Goal: Task Accomplishment & Management: Complete application form

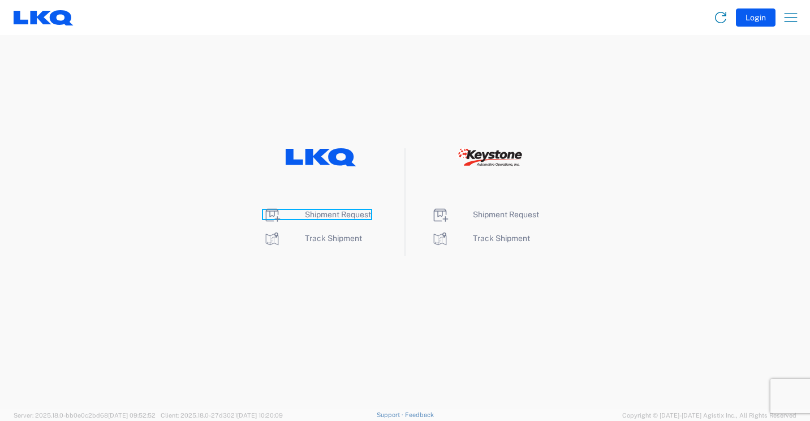
click at [341, 213] on span "Shipment Request" at bounding box center [338, 214] width 66 height 9
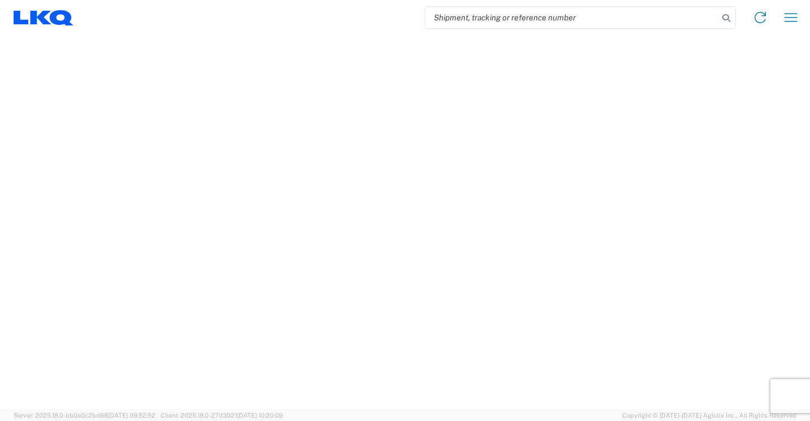
select select "FULL"
select select "LBS"
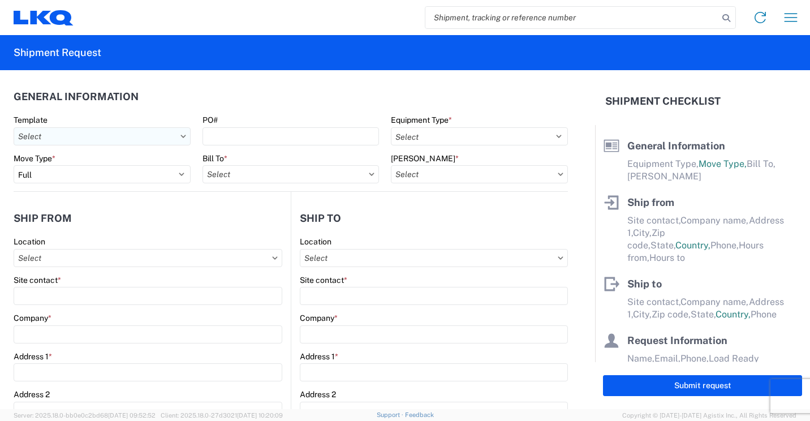
click at [175, 142] on input "Template" at bounding box center [102, 136] width 177 height 18
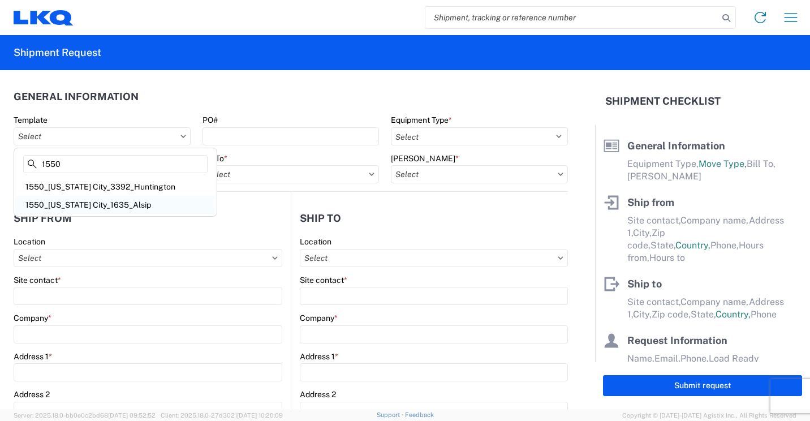
type input "1550"
click at [137, 205] on div "1550_[US_STATE] City_1635_Alsip" at bounding box center [115, 205] width 198 height 18
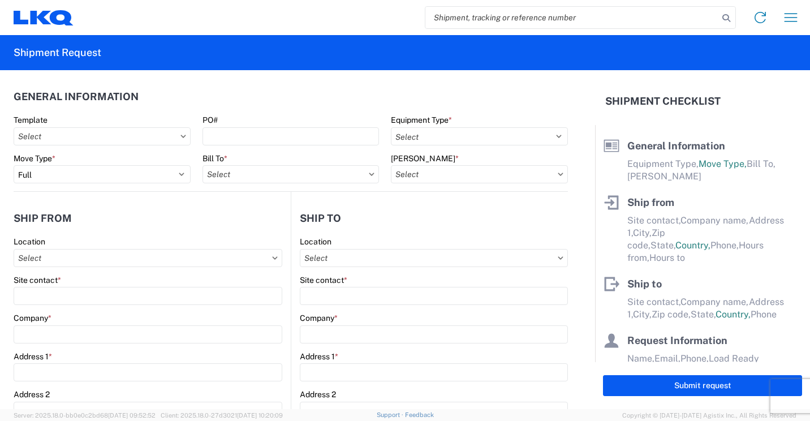
type input "1550_[US_STATE] City_1635_Alsip"
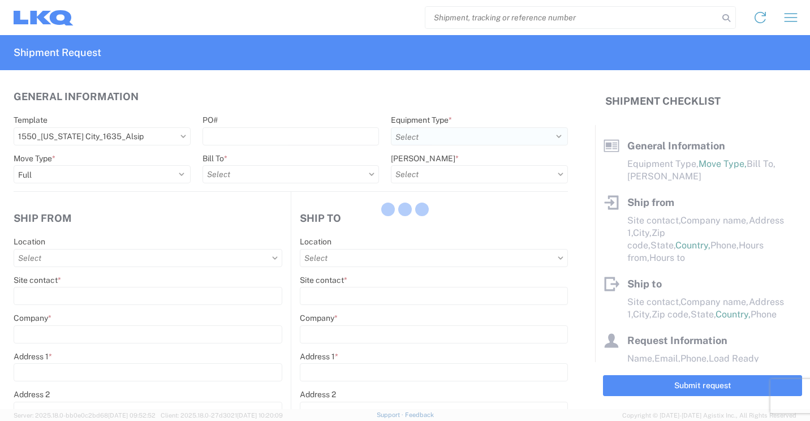
select select
type input "Shipping"
type input "LKQ [GEOGRAPHIC_DATA] - [US_STATE][GEOGRAPHIC_DATA], In"
type input "[STREET_ADDRESS]"
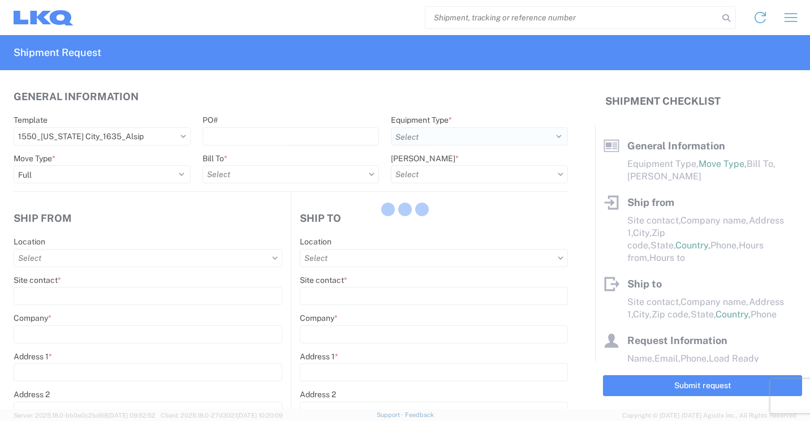
type input "[US_STATE][GEOGRAPHIC_DATA]"
type input "46360"
type input "Receiving"
type input "Blue Island - [PERSON_NAME]"
type input "[STREET_ADDRESS]"
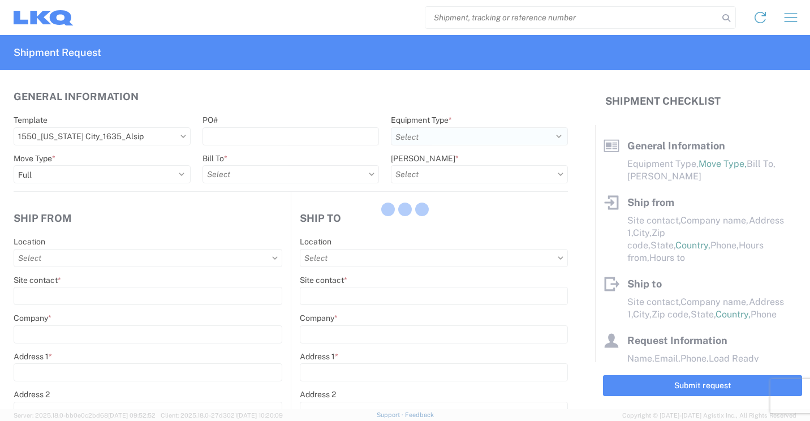
type input "Alsip"
type input "60803"
type input "[DATE]"
type textarea "LUNCH 10:00-10:30"
type input "42000"
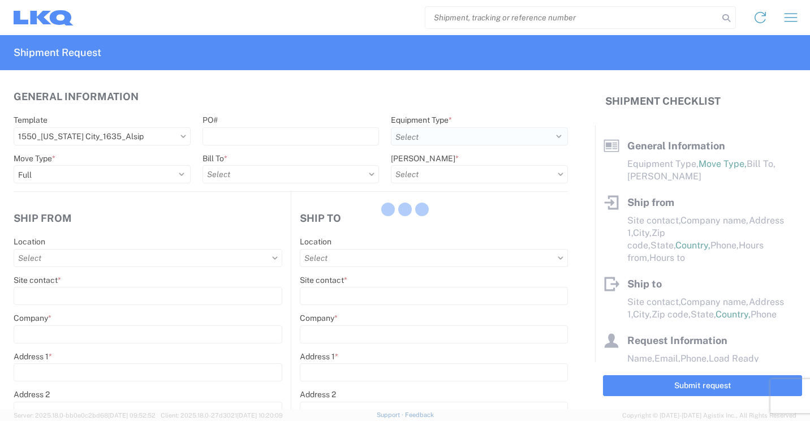
type input "Engines, Transmissions"
type input "1"
type input "12"
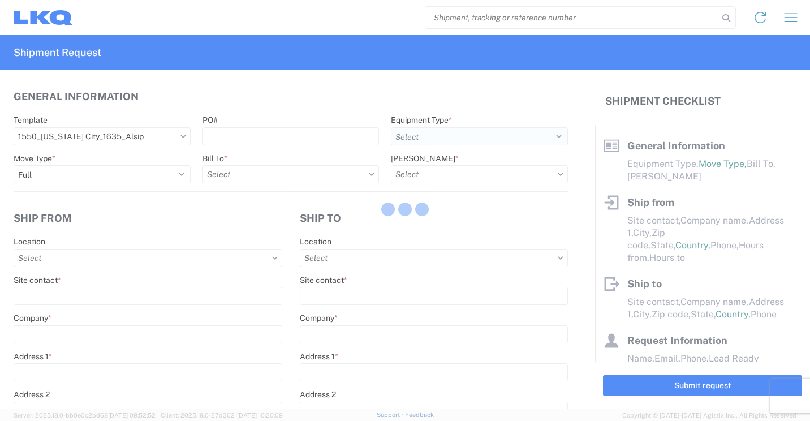
select select "IN"
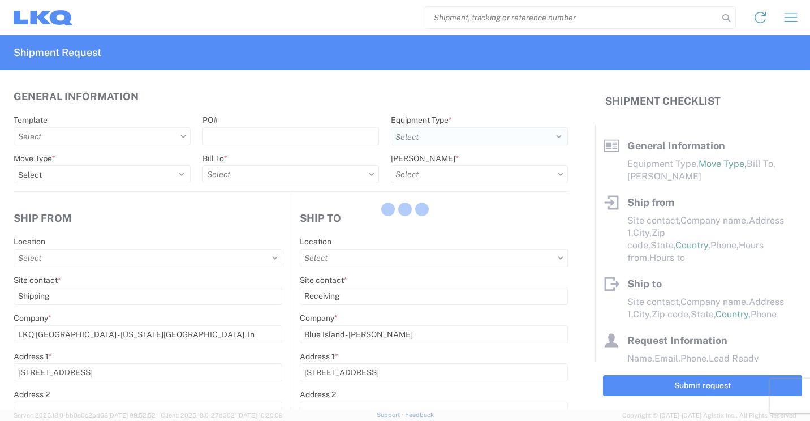
select select "US"
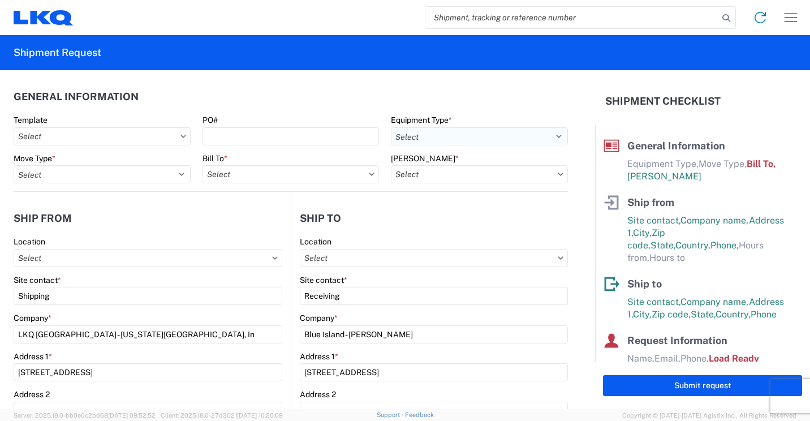
type input "1550 - LKQ [GEOGRAPHIC_DATA] - [US_STATE][GEOGRAPHIC_DATA] In"
type input "1635 - [PERSON_NAME]"
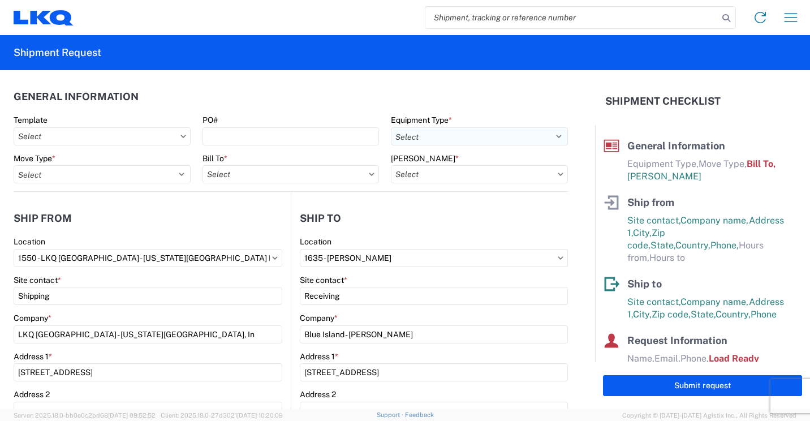
type input "1635-1300-50180-0000 - 1635 Freight In - Cores"
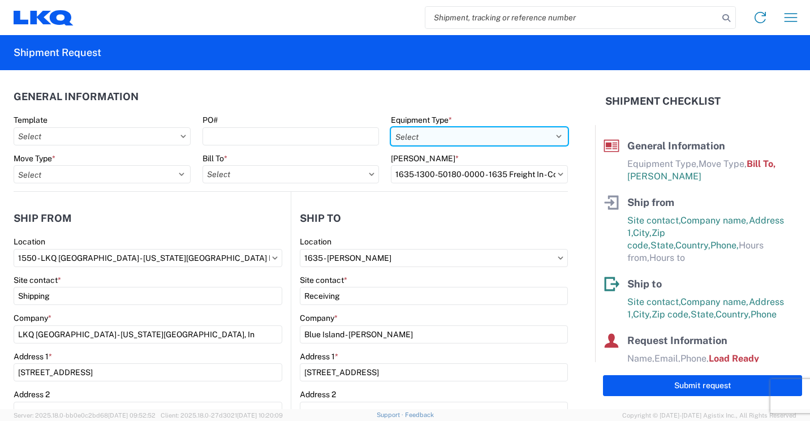
click at [547, 144] on select "Select 53’ Dry Van Flatbed Dropdeck (van) Lowboy (flatbed) Rail" at bounding box center [479, 136] width 177 height 18
select select "STDV"
click at [391, 127] on select "Select 53’ Dry Van Flatbed Dropdeck (van) Lowboy (flatbed) Rail" at bounding box center [479, 136] width 177 height 18
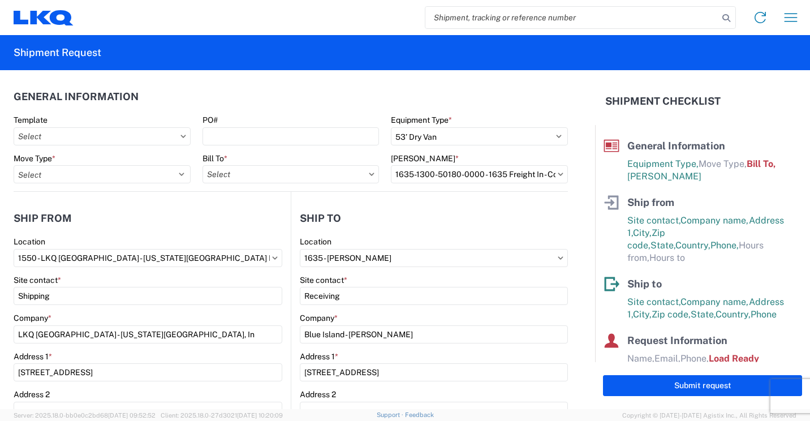
click at [145, 183] on agx-form-control-wrapper-v2 "Move Type * Select Full Partial TL" at bounding box center [102, 172] width 189 height 38
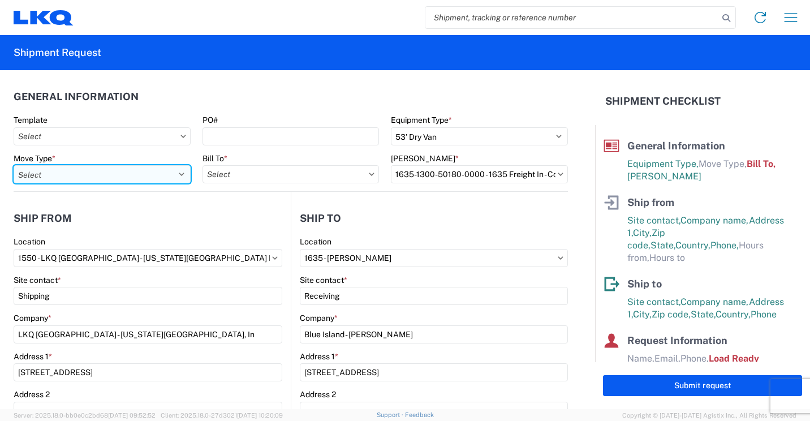
click at [171, 177] on select "Select Full Partial TL" at bounding box center [102, 174] width 177 height 18
select select "FULL"
click at [14, 165] on select "Select Full Partial TL" at bounding box center [102, 174] width 177 height 18
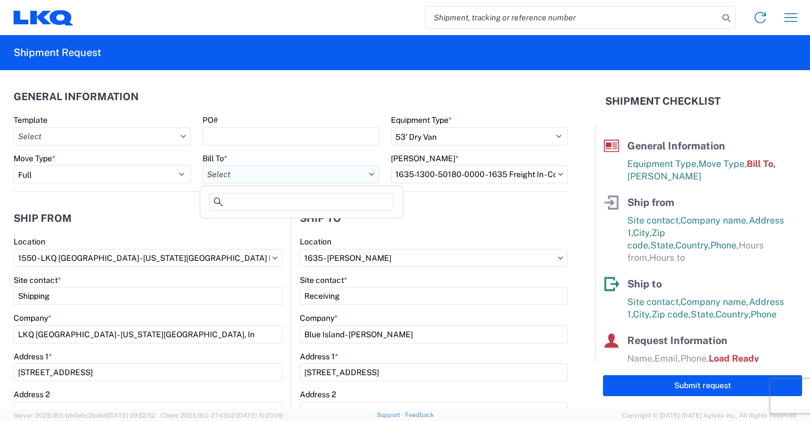
click at [321, 175] on input "Bill To *" at bounding box center [291, 174] width 177 height 18
type input "1635"
click at [253, 226] on div "1635 - [PERSON_NAME]" at bounding box center [302, 225] width 198 height 18
type input "1635 - [PERSON_NAME]"
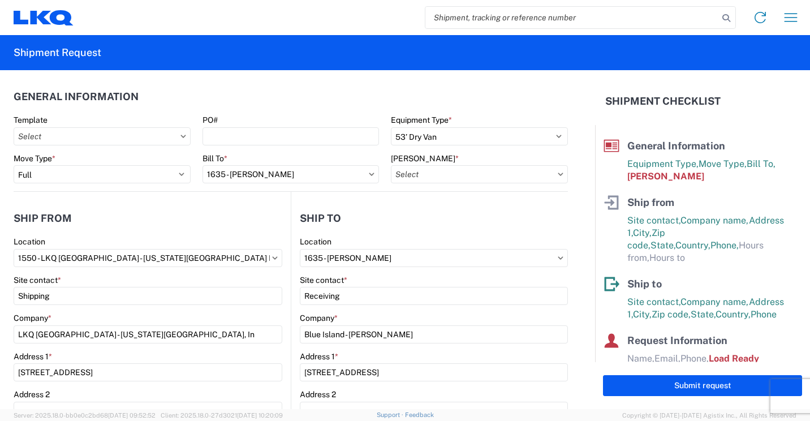
click at [558, 173] on icon at bounding box center [561, 174] width 6 height 3
click at [558, 175] on icon at bounding box center [560, 174] width 5 height 3
click at [524, 174] on input "[PERSON_NAME] *" at bounding box center [479, 174] width 177 height 18
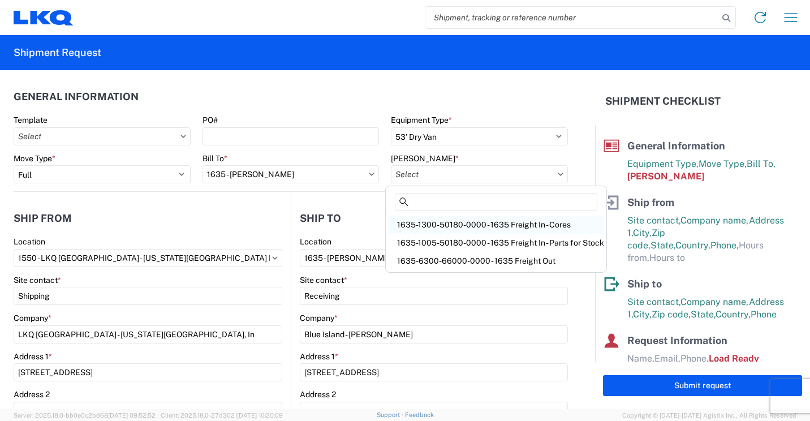
click at [518, 223] on div "1635-1300-50180-0000 - 1635 Freight In - Cores" at bounding box center [496, 225] width 216 height 18
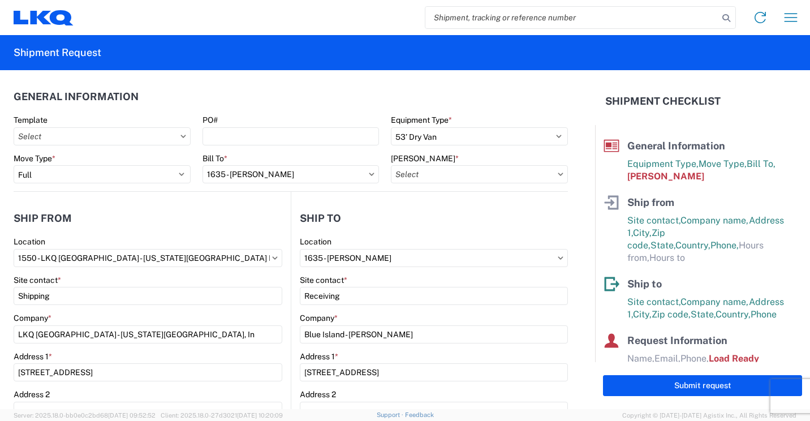
type input "1635-1300-50180-0000 - 1635 Freight In - Cores"
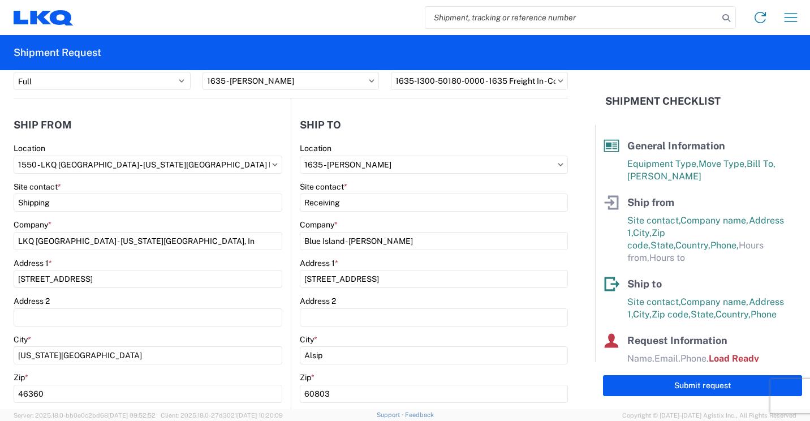
scroll to position [113, 0]
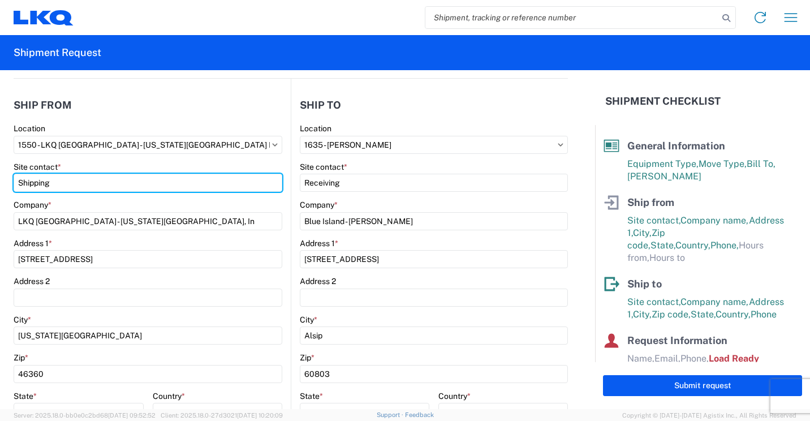
click at [0, 186] on html "Home Shipment request Shipment tracking Shipment Request General Information Te…" at bounding box center [405, 210] width 810 height 421
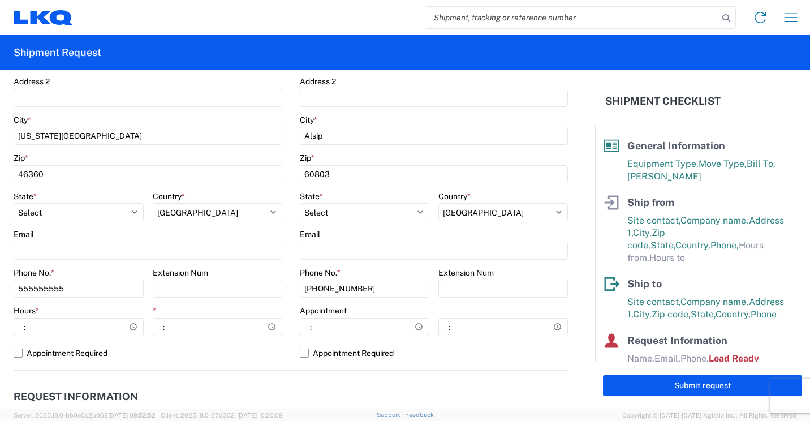
scroll to position [339, 0]
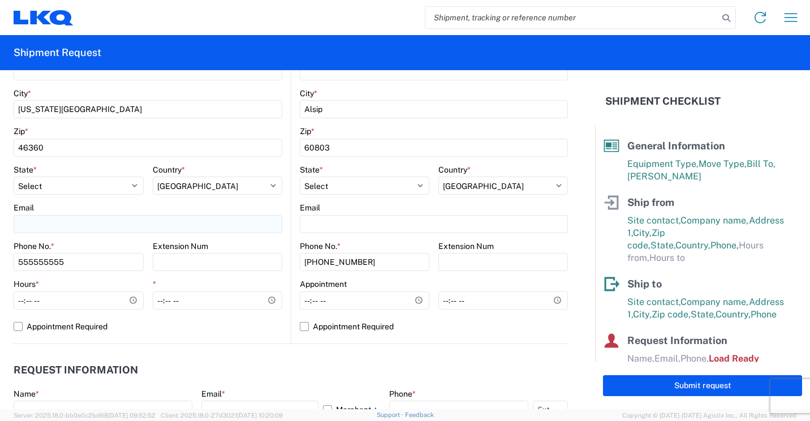
type input "[PERSON_NAME]"
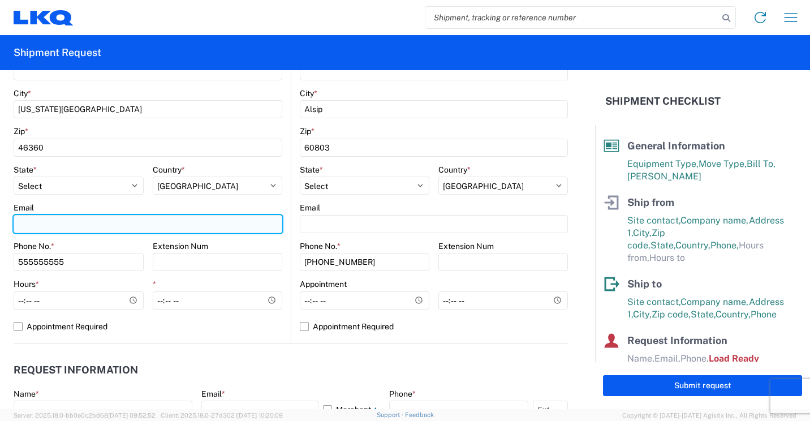
click at [80, 217] on input "Email" at bounding box center [148, 224] width 269 height 18
type input "[EMAIL_ADDRESS][DOMAIN_NAME]"
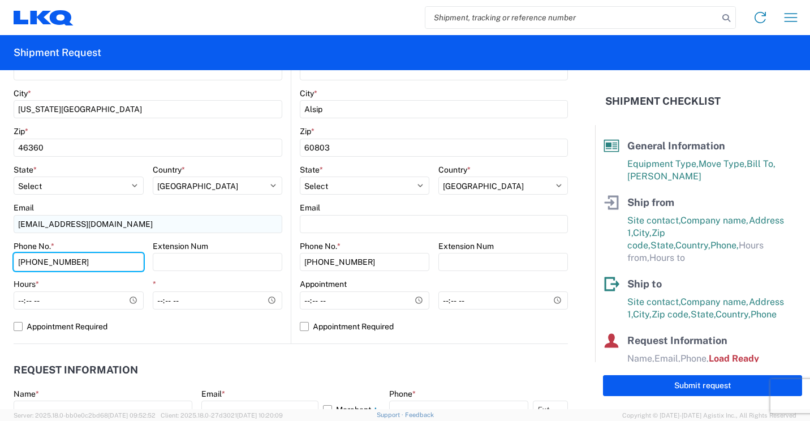
type input "[PHONE_NUMBER]"
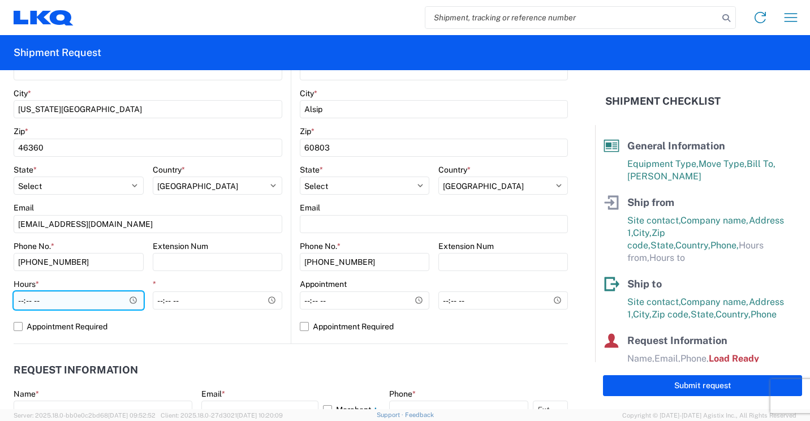
click at [132, 300] on input "Hours *" at bounding box center [79, 300] width 130 height 18
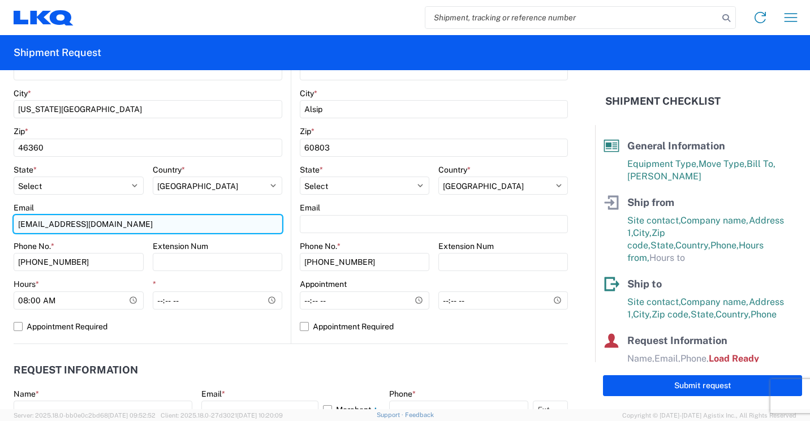
type input "08:00"
click at [170, 223] on input "[EMAIL_ADDRESS][DOMAIN_NAME]" at bounding box center [148, 224] width 269 height 18
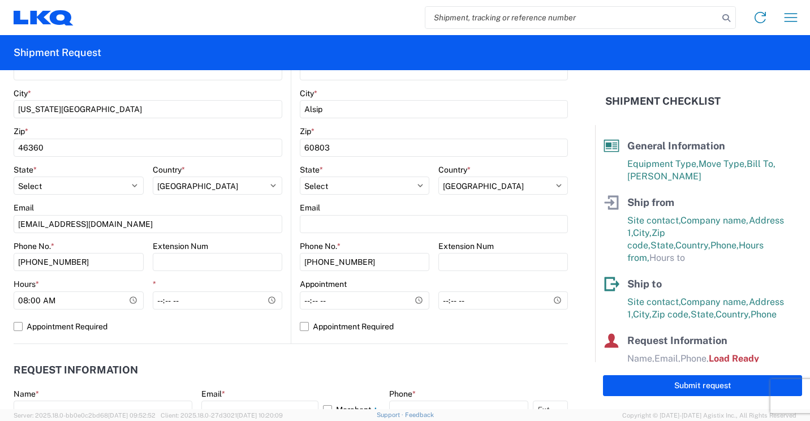
click at [225, 344] on agx-request-info "Request Information Name * Email * Merchant Phone * Load Ready Date * [DATE] Sh…" at bounding box center [291, 405] width 554 height 122
click at [196, 300] on input "*" at bounding box center [218, 300] width 130 height 18
click at [264, 300] on input "*" at bounding box center [218, 300] width 130 height 18
type input "11:00"
click at [235, 327] on label "Appointment Required" at bounding box center [148, 326] width 269 height 18
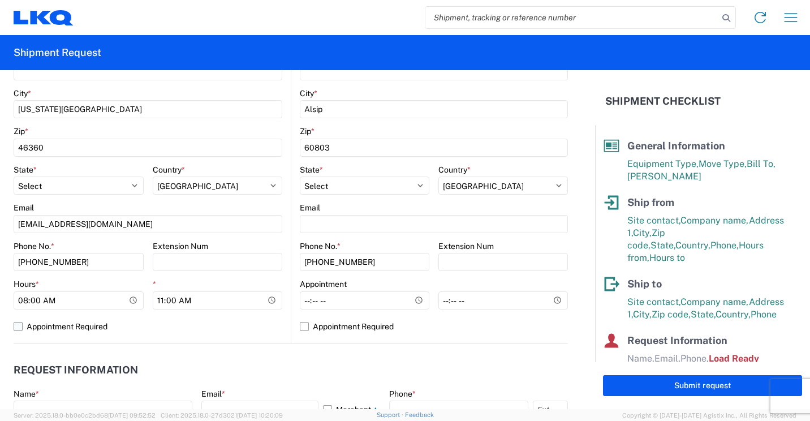
click at [0, 0] on input "Appointment Required" at bounding box center [0, 0] width 0 height 0
select select "US"
click at [21, 325] on label "Appointment Required" at bounding box center [148, 326] width 269 height 18
click at [0, 0] on input "Appointment Required" at bounding box center [0, 0] width 0 height 0
select select "US"
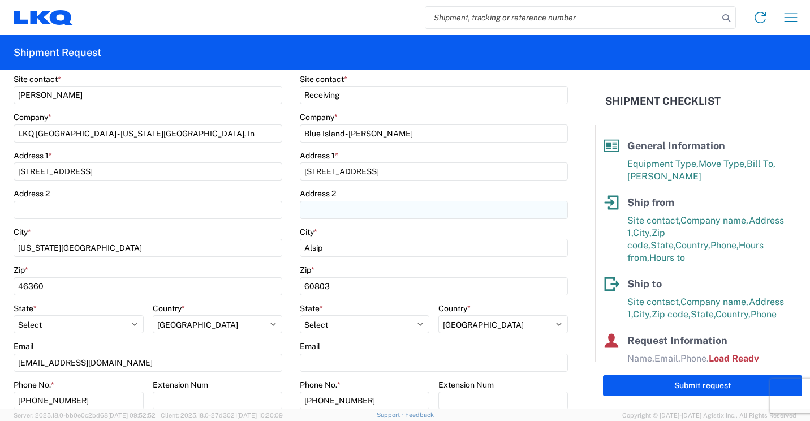
scroll to position [226, 0]
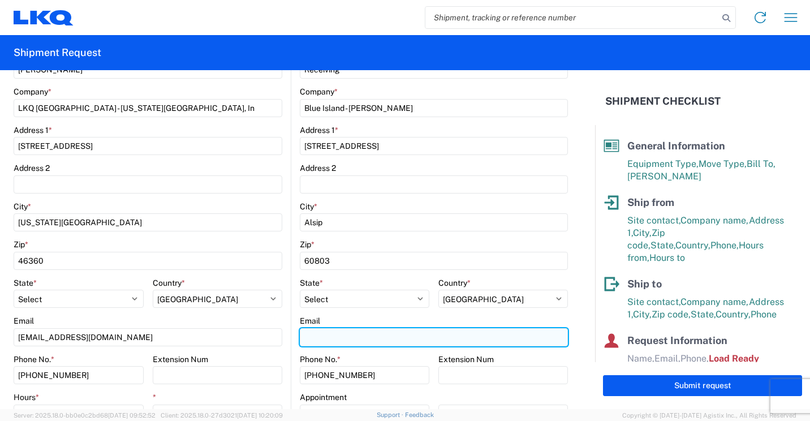
click at [369, 336] on input "Email" at bounding box center [434, 337] width 268 height 18
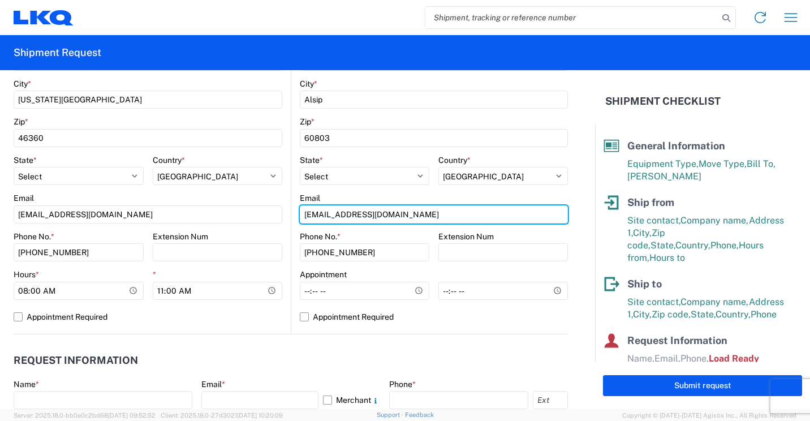
scroll to position [396, 0]
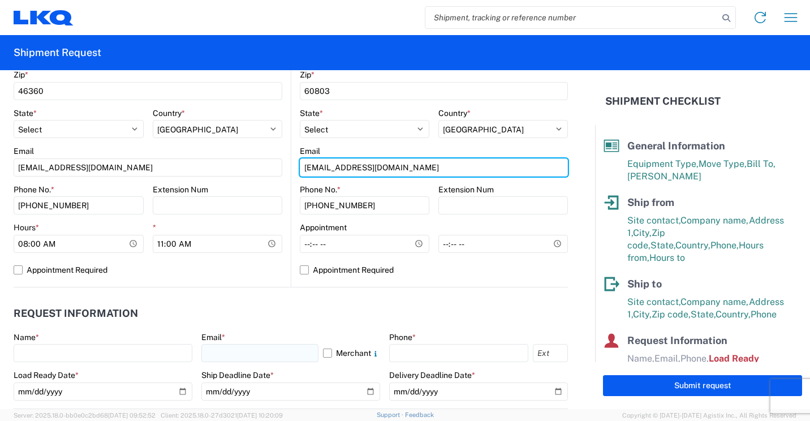
type input "[EMAIL_ADDRESS][DOMAIN_NAME]"
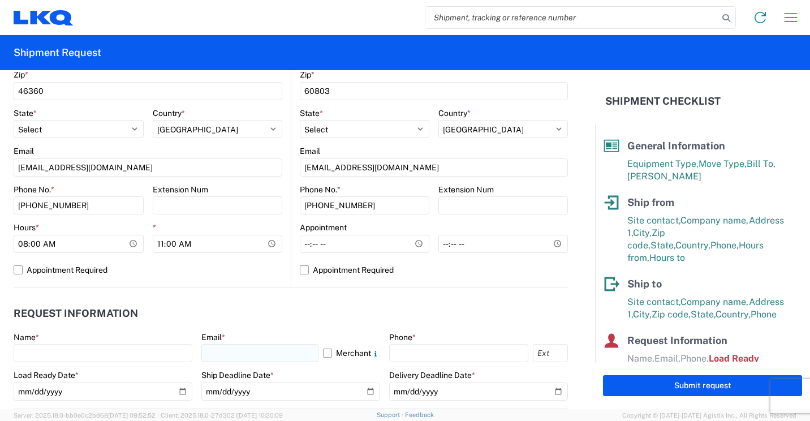
click at [287, 339] on div "Email *" at bounding box center [290, 337] width 179 height 10
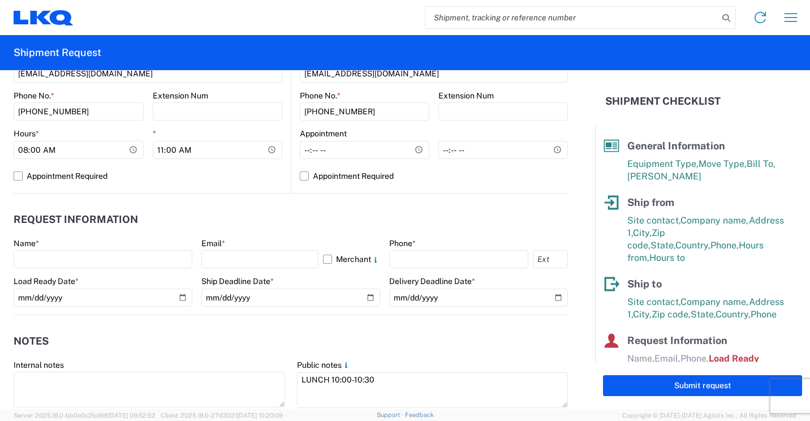
scroll to position [509, 0]
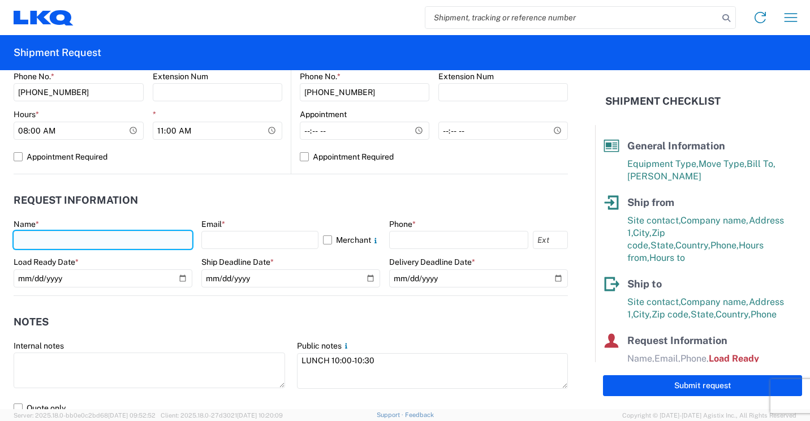
drag, startPoint x: 87, startPoint y: 241, endPoint x: 129, endPoint y: 238, distance: 42.0
click at [87, 241] on input "text" at bounding box center [103, 240] width 179 height 18
type input "[PERSON_NAME]"
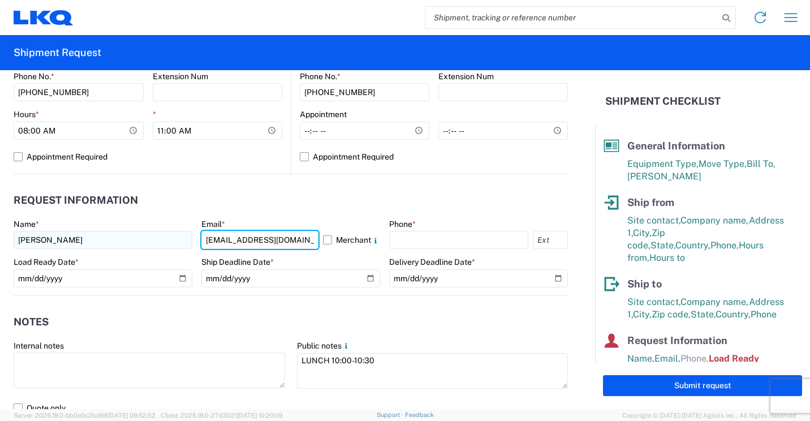
type input "[EMAIL_ADDRESS][DOMAIN_NAME]"
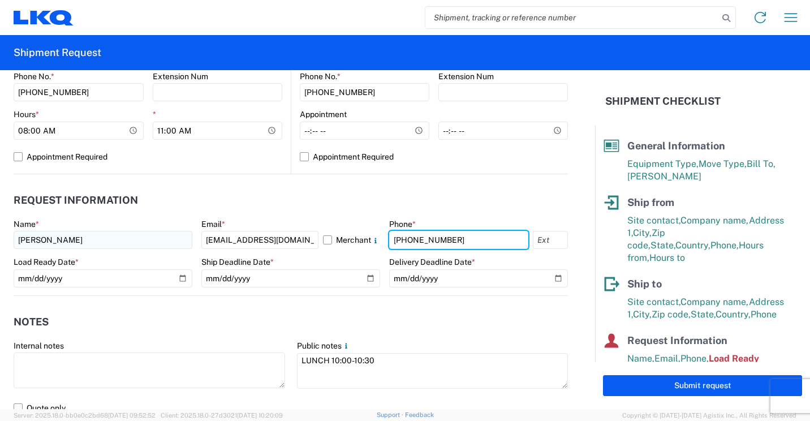
type input "[PHONE_NUMBER]"
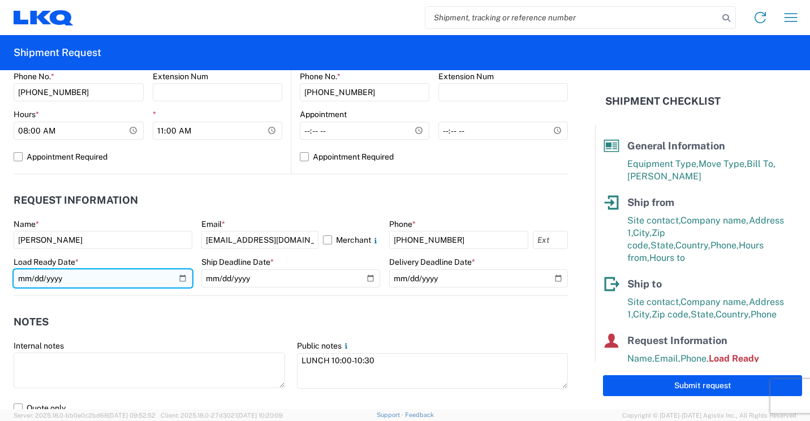
click at [179, 274] on input "[DATE]" at bounding box center [103, 278] width 179 height 18
type input "[DATE]"
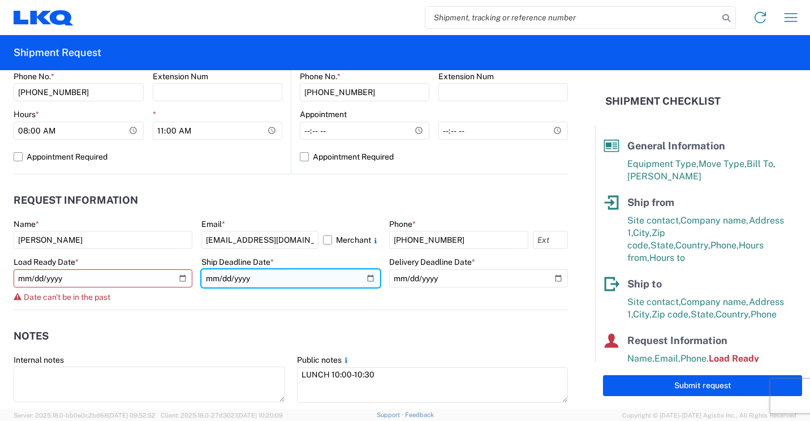
click at [369, 278] on input "date" at bounding box center [290, 278] width 179 height 18
type input "[DATE]"
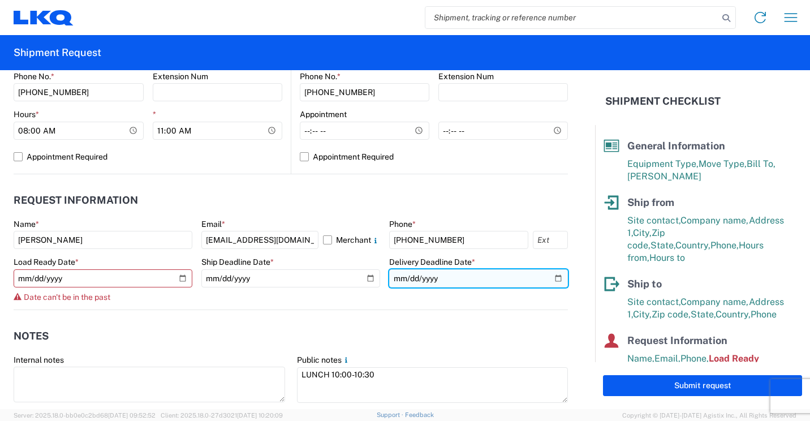
click at [551, 274] on input "date" at bounding box center [478, 278] width 179 height 18
type input "[DATE]"
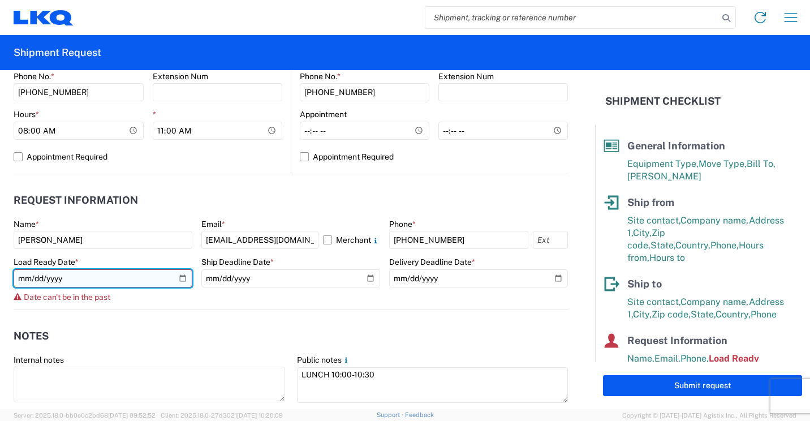
click at [184, 282] on input "[DATE]" at bounding box center [103, 278] width 179 height 18
type input "[DATE]"
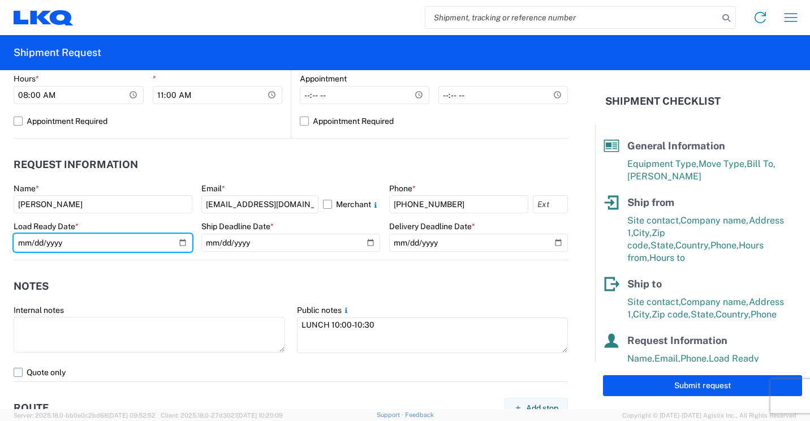
scroll to position [622, 0]
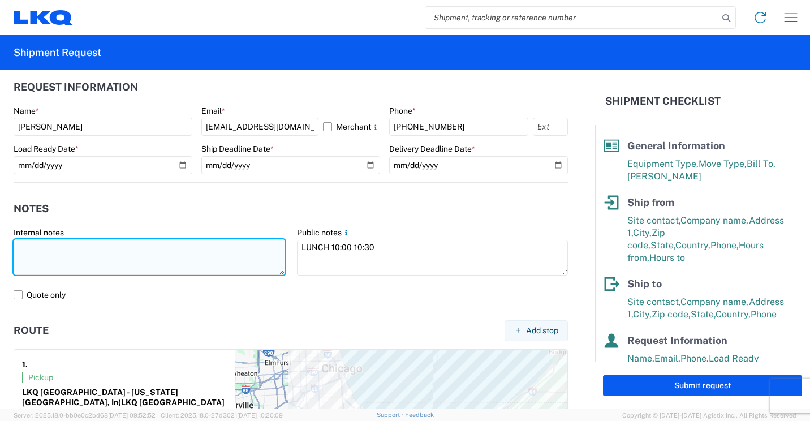
click at [98, 267] on textarea at bounding box center [150, 257] width 272 height 36
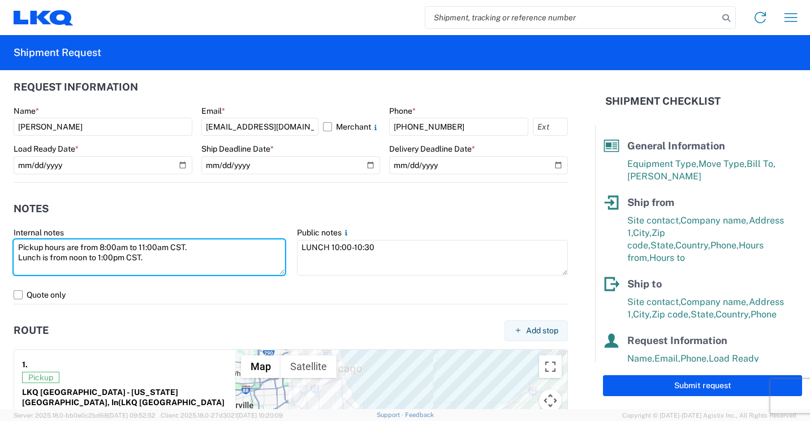
type textarea "Pickup hours are from 8:00am to 11:00am CST. Lunch is from noon to 1:00pm CST."
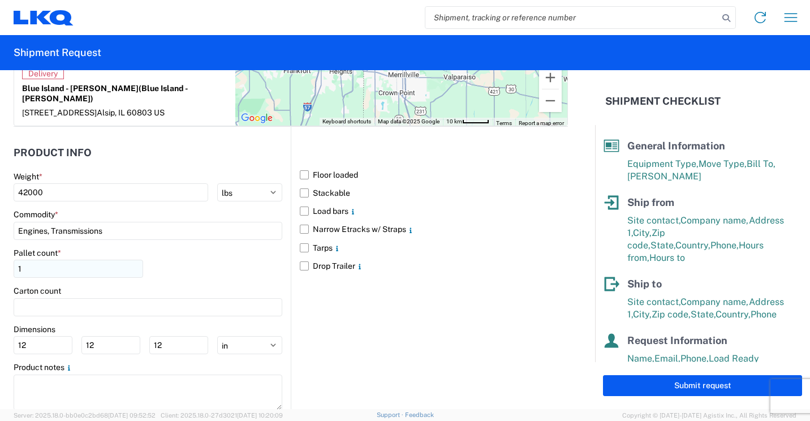
scroll to position [1028, 0]
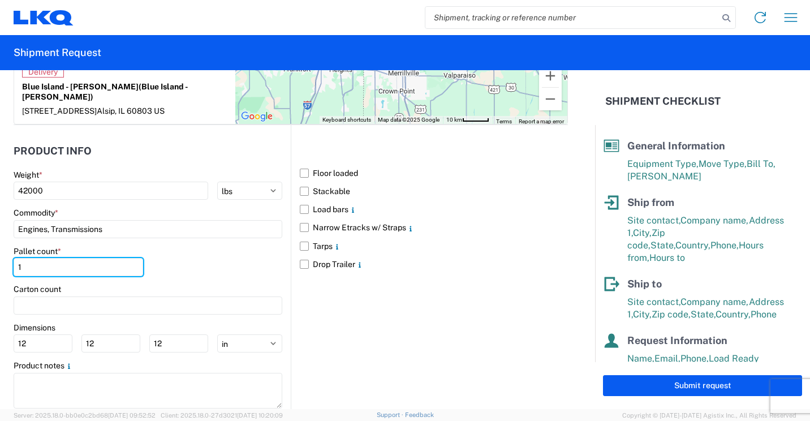
drag, startPoint x: 43, startPoint y: 238, endPoint x: 1, endPoint y: 307, distance: 80.5
click at [0, 262] on html "Home Shipment request Shipment tracking Shipment Request General Information Te…" at bounding box center [405, 210] width 810 height 421
type input "24"
click at [302, 164] on label "Floor loaded" at bounding box center [434, 173] width 268 height 18
click at [0, 0] on input "Floor loaded" at bounding box center [0, 0] width 0 height 0
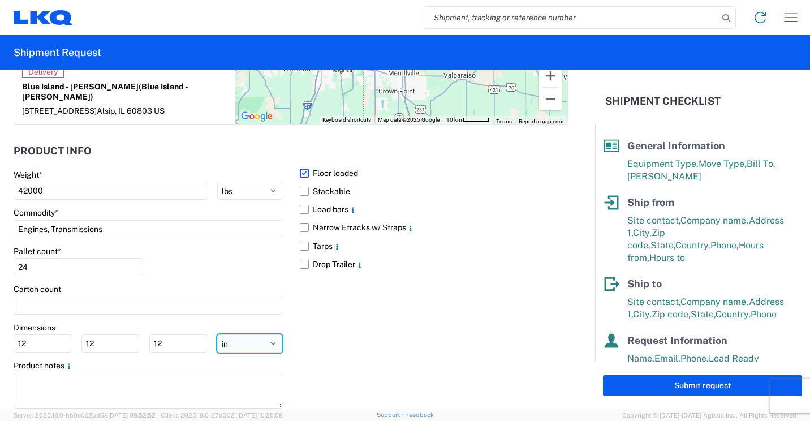
click at [271, 334] on select "ft in cm" at bounding box center [249, 343] width 65 height 18
select select "FT"
click at [217, 334] on select "ft in cm" at bounding box center [249, 343] width 65 height 18
type input "1"
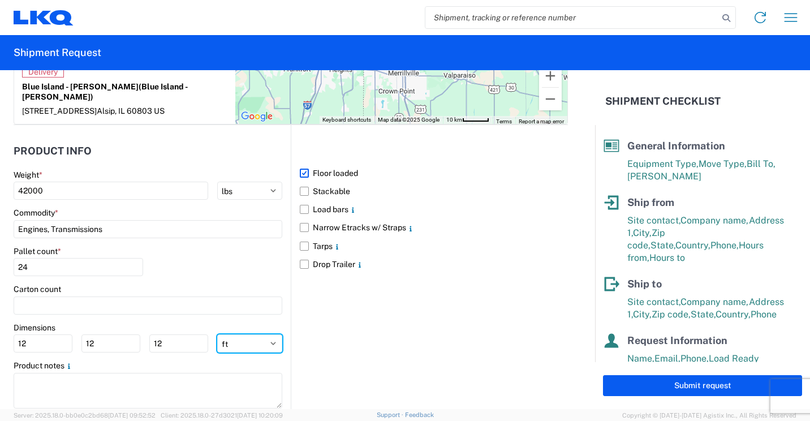
type input "1"
drag, startPoint x: 29, startPoint y: 317, endPoint x: 0, endPoint y: 320, distance: 29.0
click at [0, 317] on html "Home Shipment request Shipment tracking Shipment Request General Information Te…" at bounding box center [405, 210] width 810 height 421
type input "4"
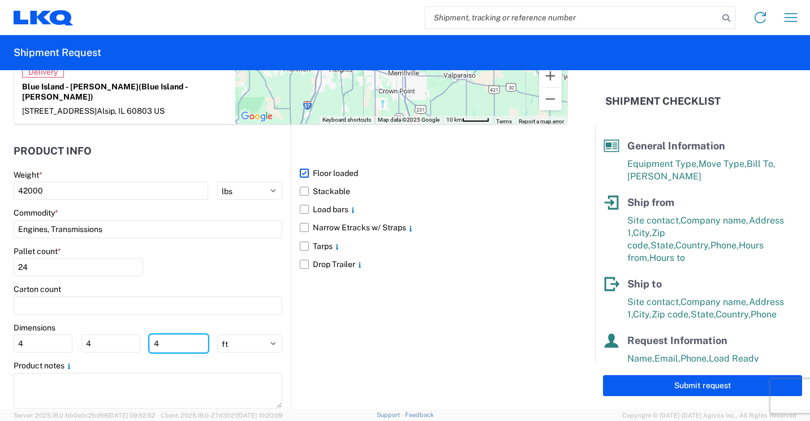
type input "4"
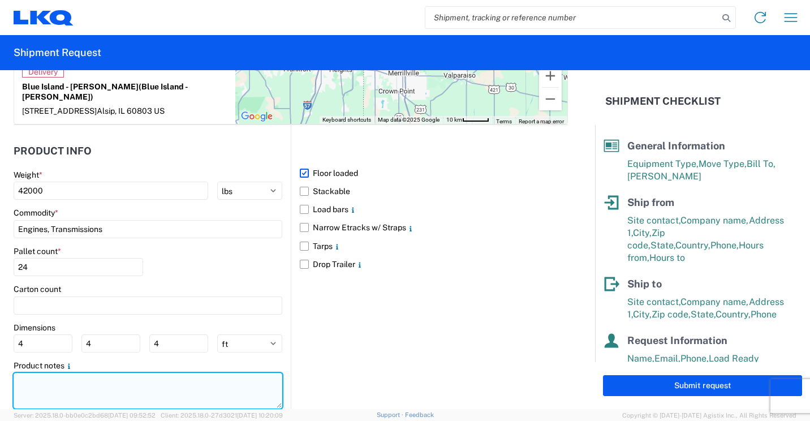
click at [58, 373] on textarea at bounding box center [148, 391] width 269 height 36
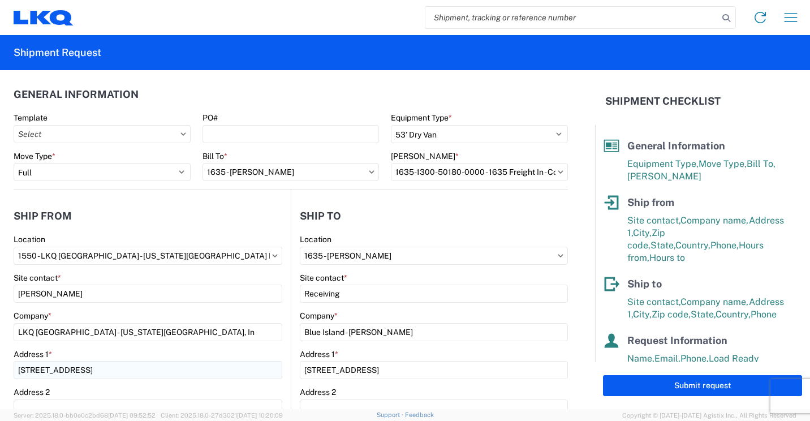
scroll to position [0, 0]
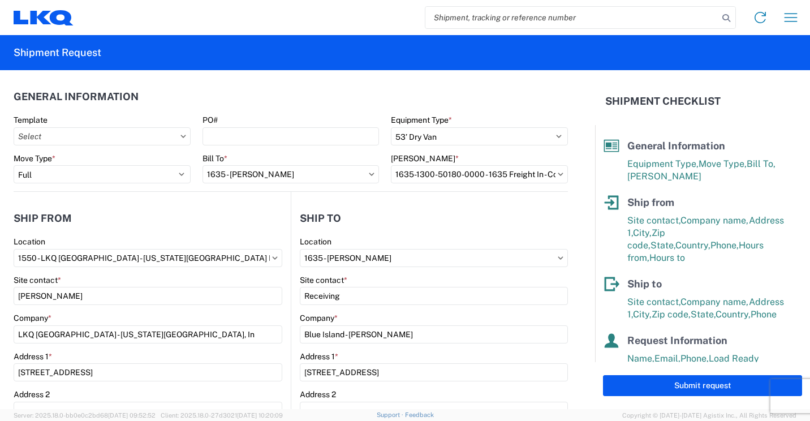
type textarea "Cores"
click at [180, 136] on icon at bounding box center [183, 136] width 6 height 3
click at [137, 139] on input "Template" at bounding box center [102, 136] width 177 height 18
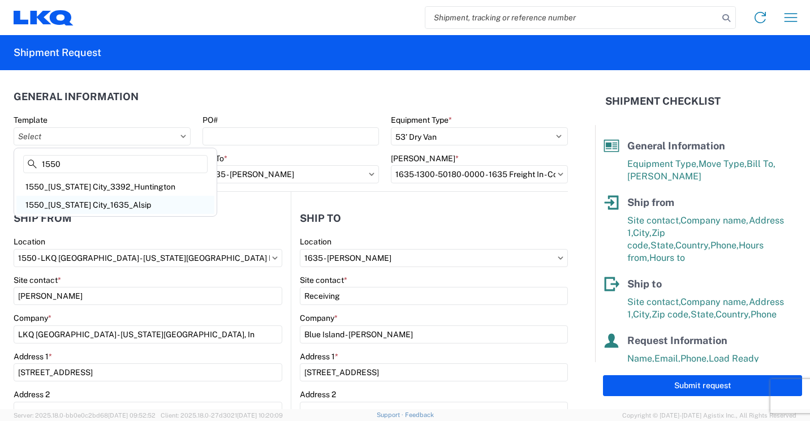
type input "1550"
click at [104, 204] on div "1550_[US_STATE] City_1635_Alsip" at bounding box center [115, 205] width 198 height 18
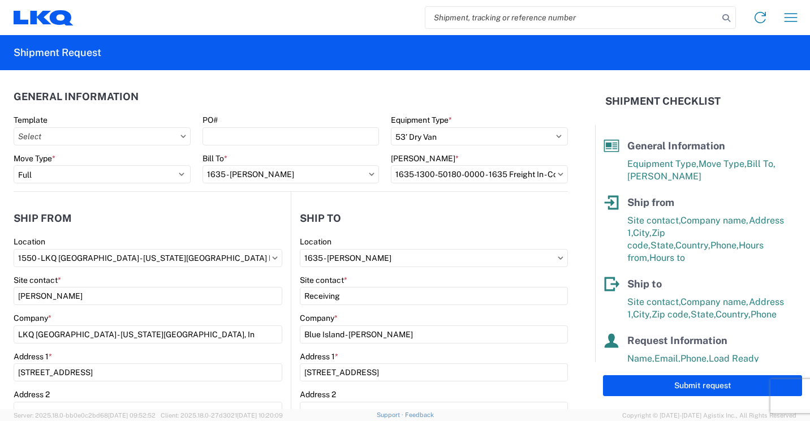
type input "1550_[US_STATE] City_1635_Alsip"
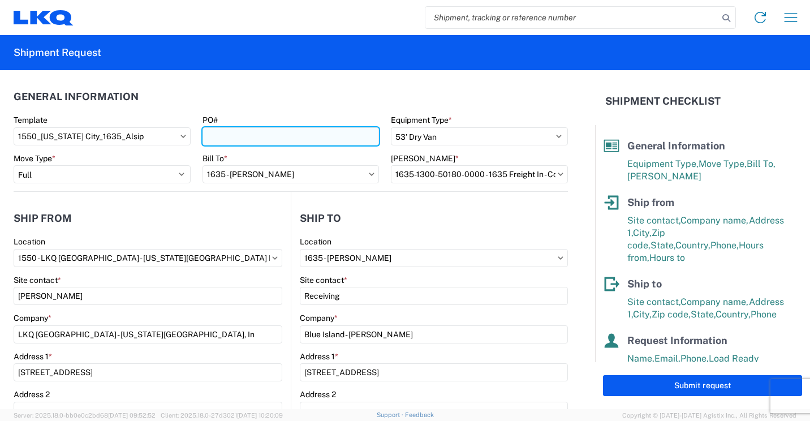
click at [254, 129] on input "PO#" at bounding box center [291, 136] width 177 height 18
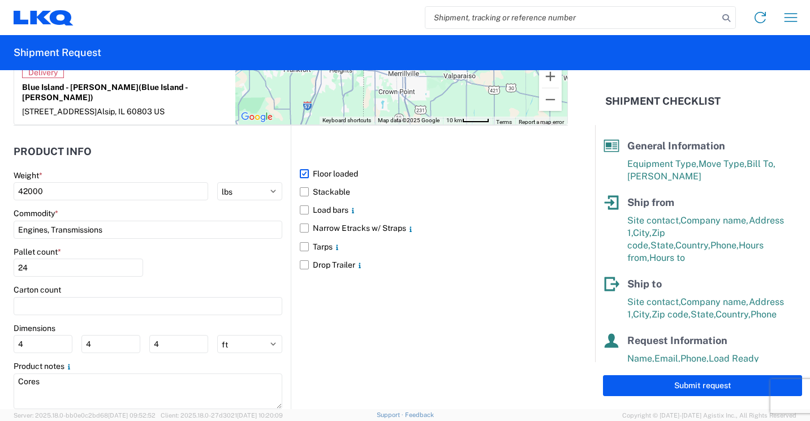
scroll to position [1028, 0]
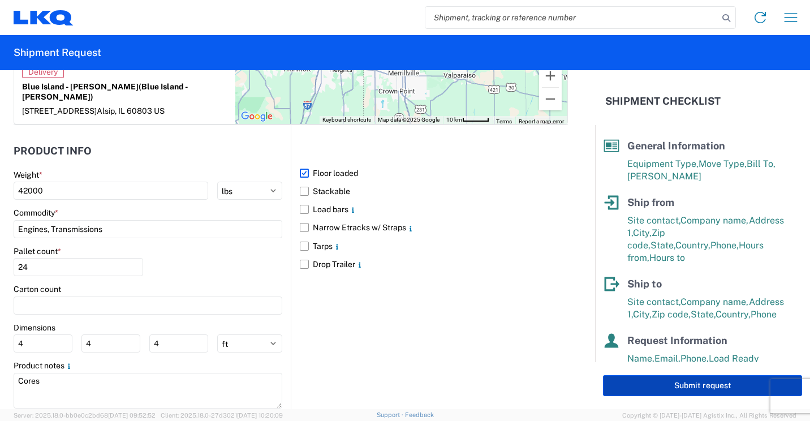
click at [660, 381] on button "Submit request" at bounding box center [702, 385] width 199 height 21
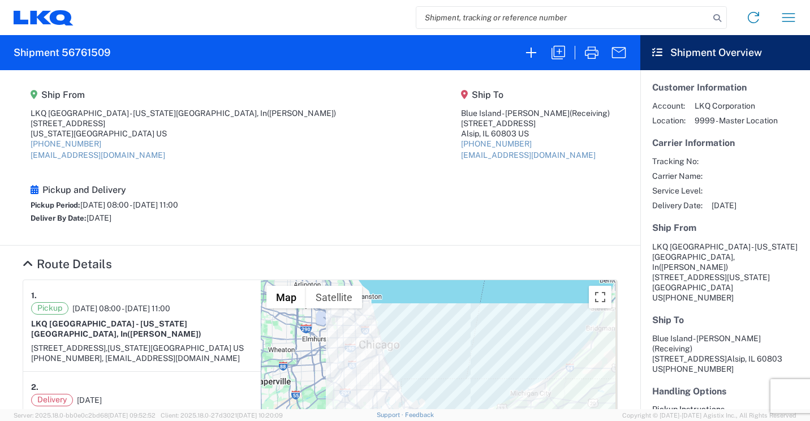
click at [461, 166] on agx-shipment-stop-overview "Ship To Blue Island - [PERSON_NAME] (Receiving) [STREET_ADDRESS] [PHONE_NUMBER]…" at bounding box center [535, 128] width 149 height 79
